Goal: Navigation & Orientation: Find specific page/section

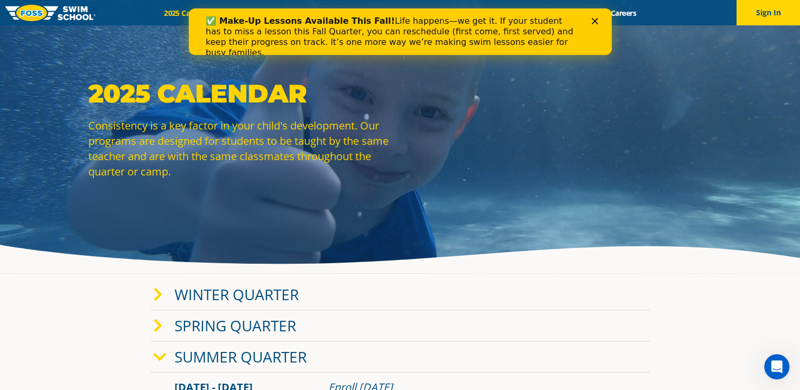
click at [596, 17] on div "✅ Make-Up Lessons Available This Fall! Life happens—we get it. If your student …" at bounding box center [399, 37] width 423 height 49
click at [595, 23] on icon "Close" at bounding box center [594, 21] width 6 height 6
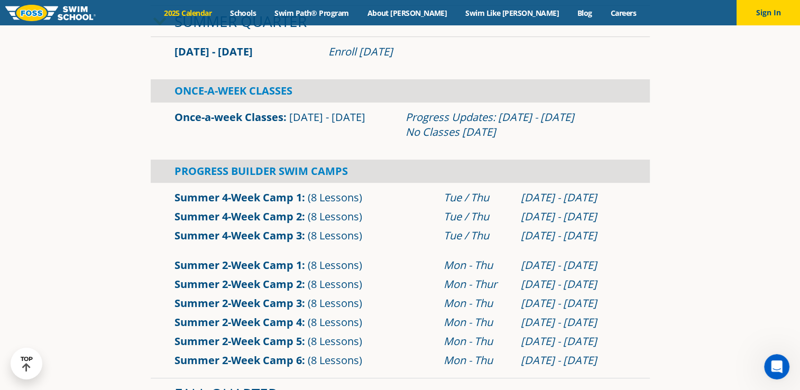
scroll to position [337, 0]
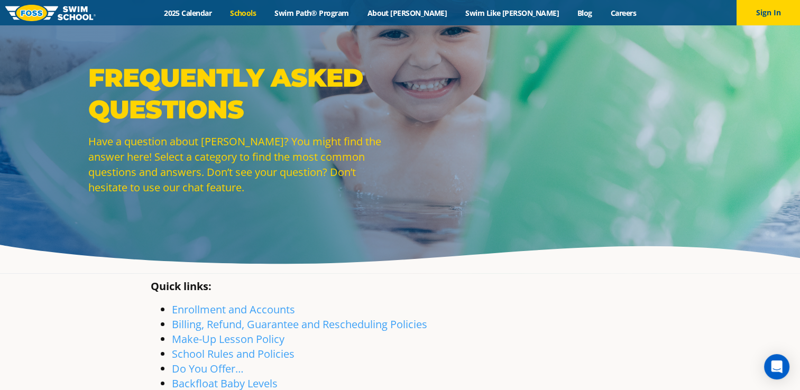
click at [266, 12] on link "Schools" at bounding box center [243, 13] width 44 height 10
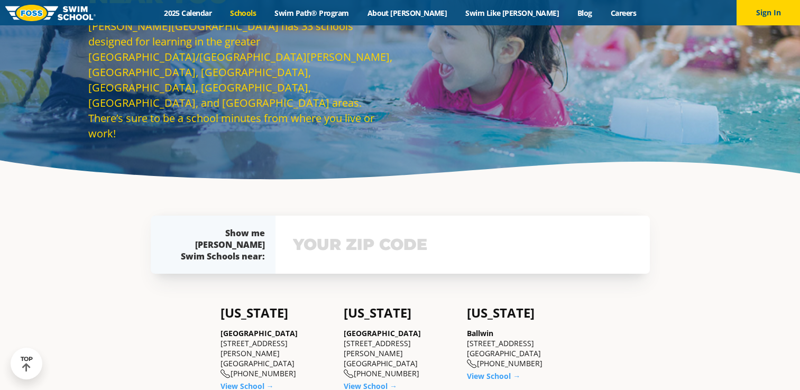
scroll to position [87, 0]
